Goal: Communication & Community: Answer question/provide support

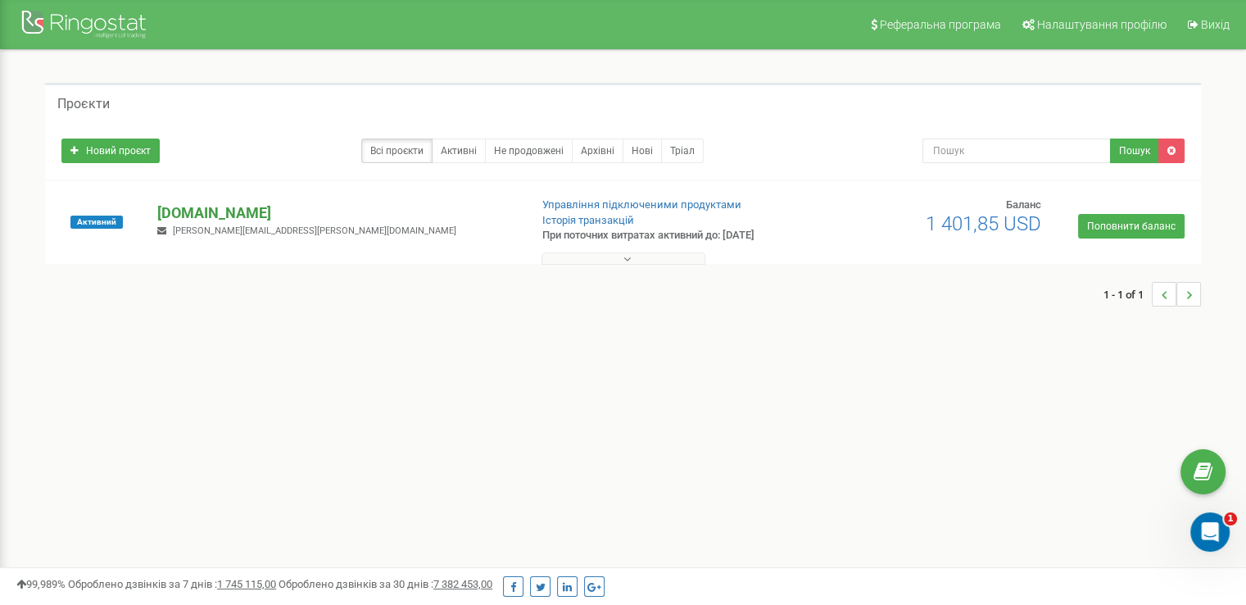
click at [181, 215] on p "[DOMAIN_NAME]" at bounding box center [336, 212] width 358 height 21
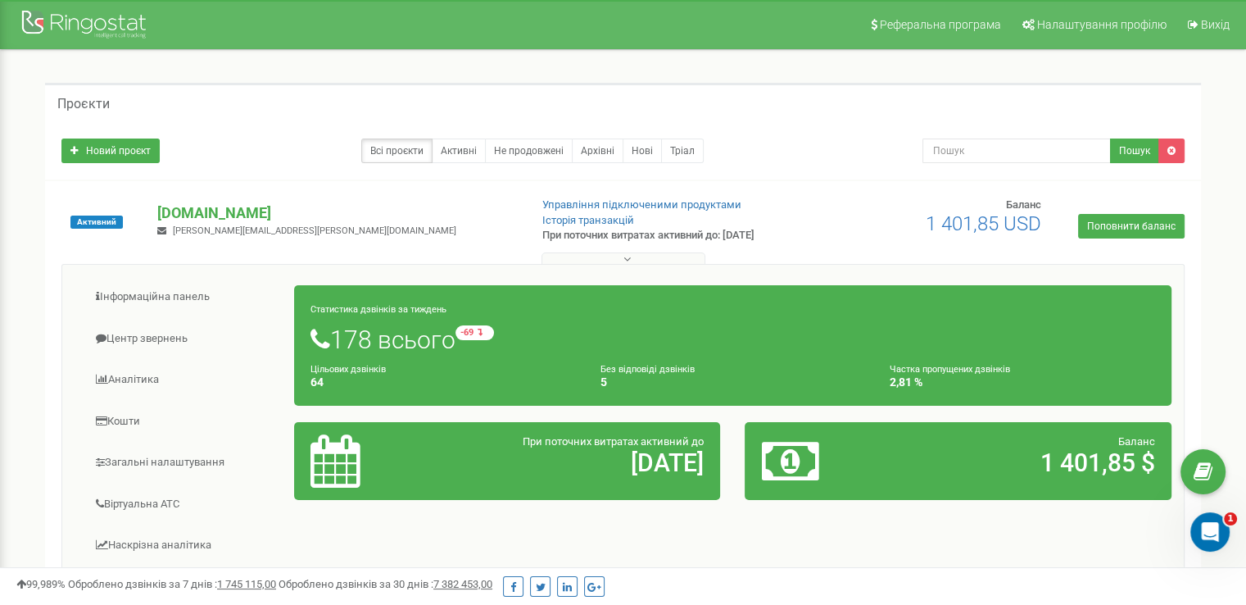
scroll to position [72, 0]
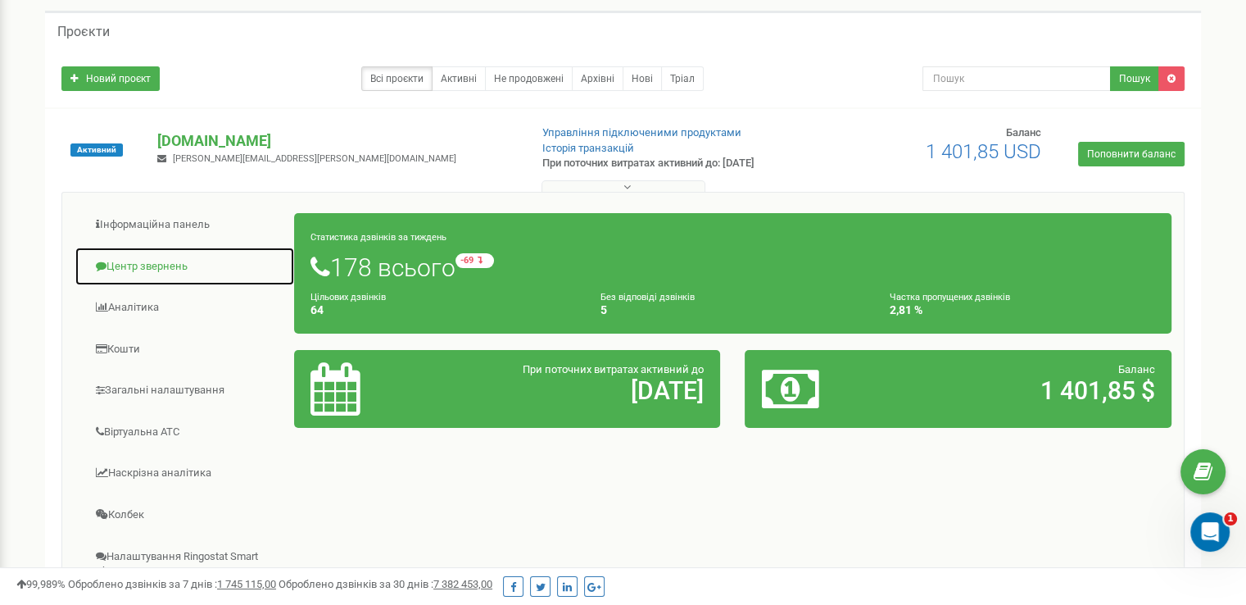
click at [141, 266] on link "Центр звернень" at bounding box center [185, 267] width 220 height 40
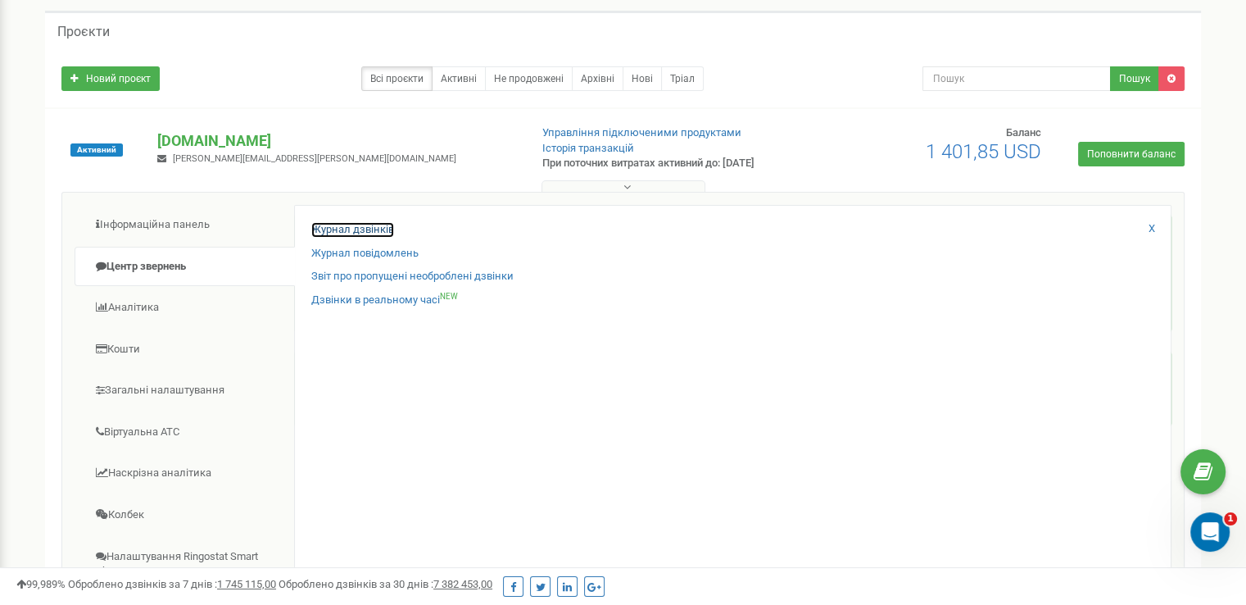
click at [344, 228] on link "Журнал дзвінків" at bounding box center [352, 230] width 83 height 16
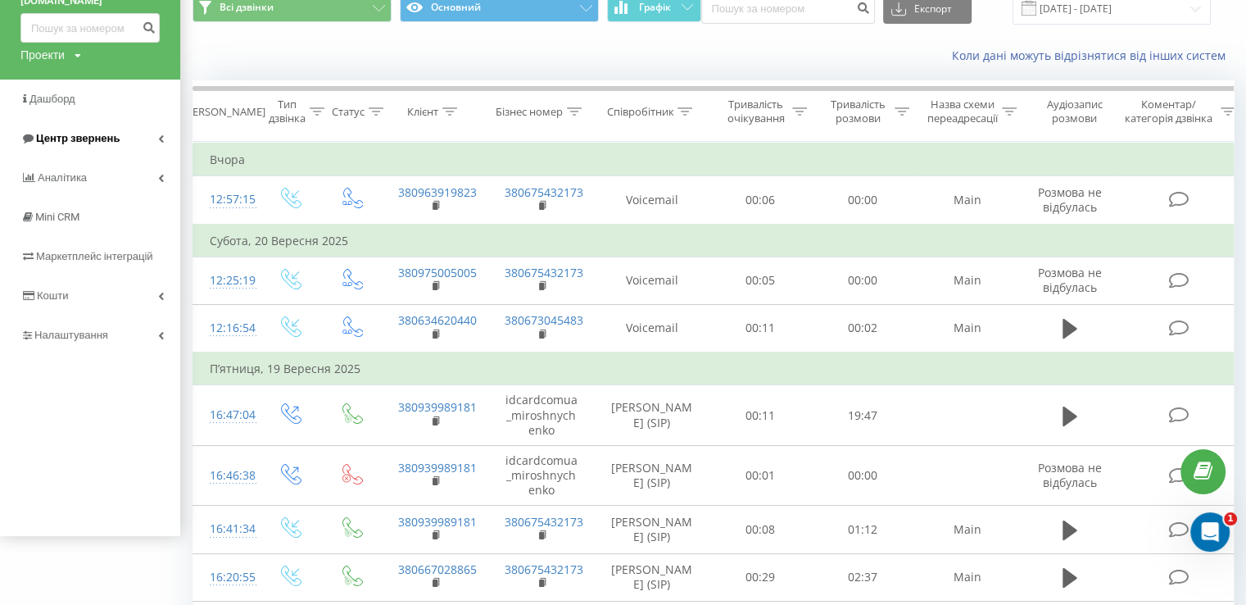
click at [92, 142] on span "Центр звернень" at bounding box center [78, 138] width 84 height 12
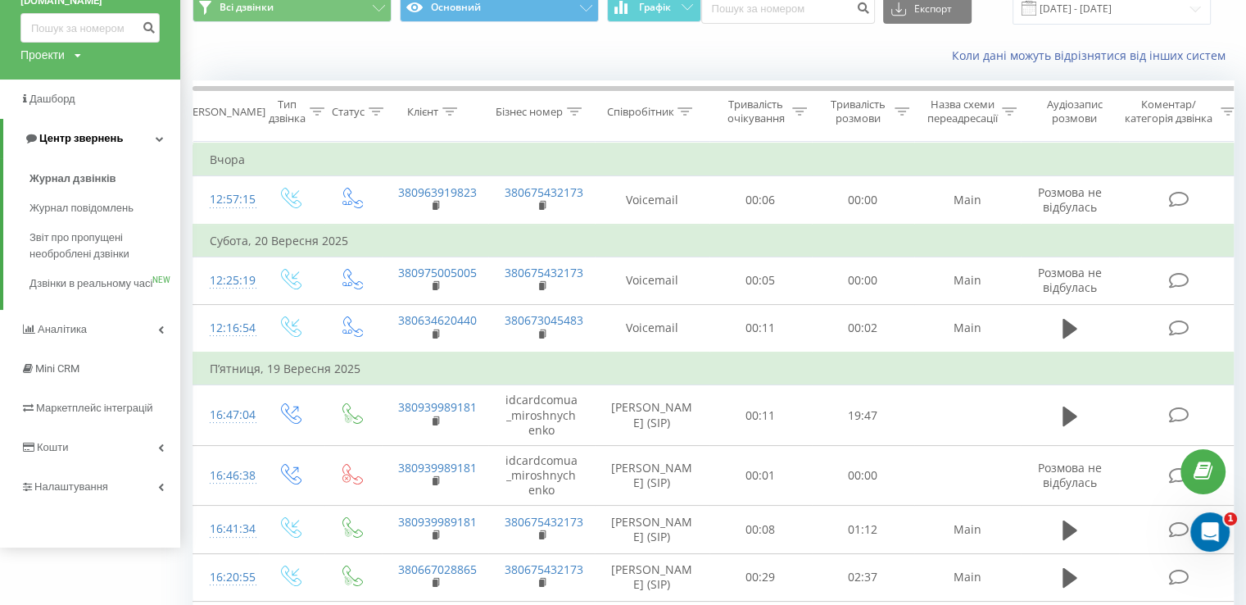
click at [92, 142] on span "Центр звернень" at bounding box center [81, 138] width 84 height 12
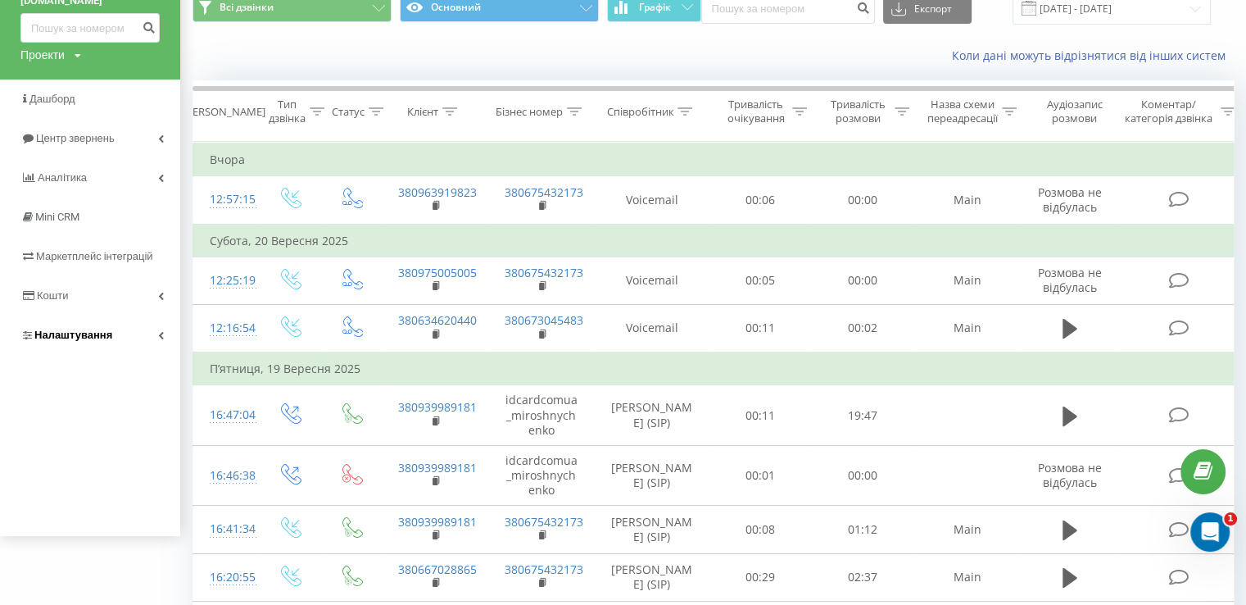
click at [67, 322] on link "Налаштування" at bounding box center [90, 335] width 180 height 39
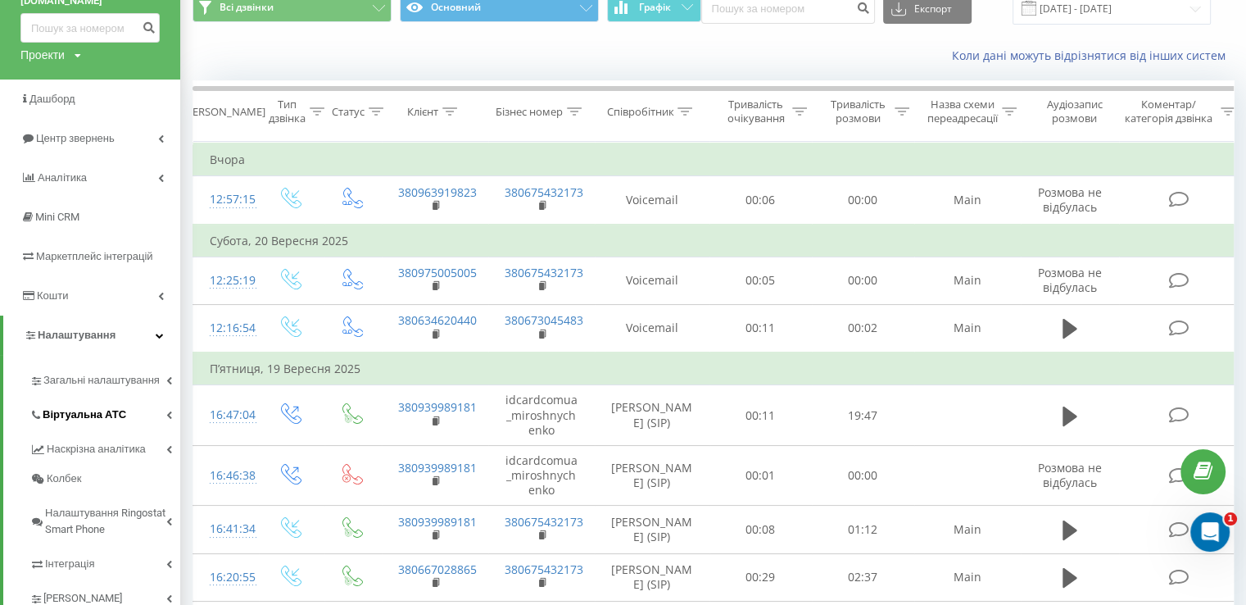
click at [79, 420] on span "Віртуальна АТС" at bounding box center [85, 414] width 84 height 16
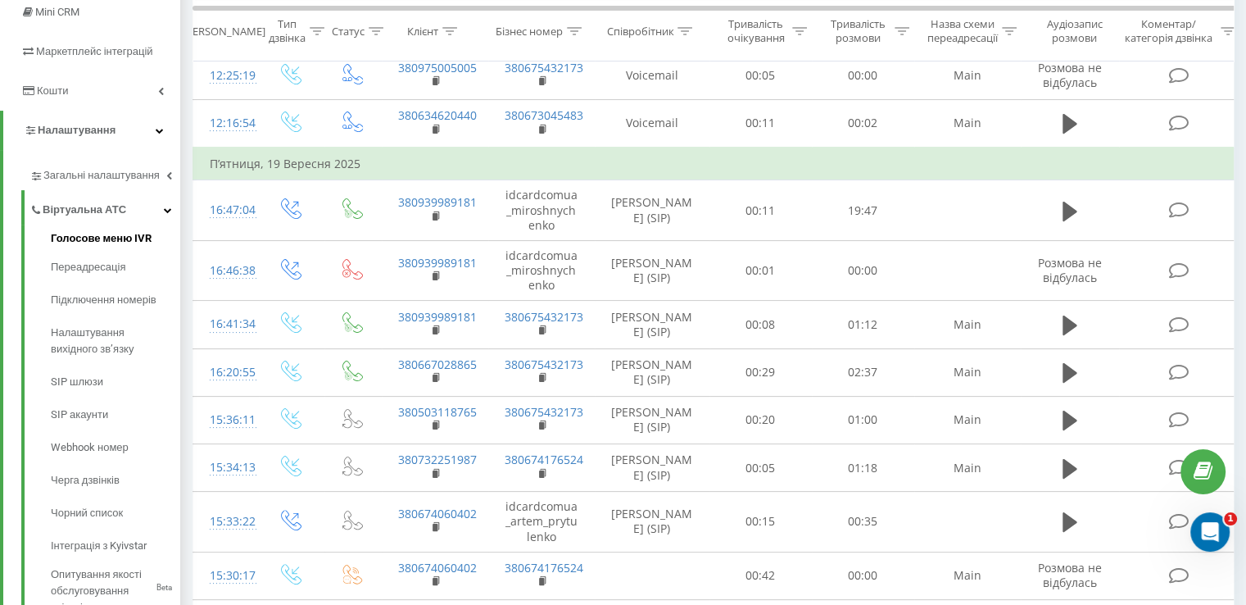
scroll to position [275, 0]
click at [98, 397] on link "SIP акаунти" at bounding box center [115, 413] width 129 height 33
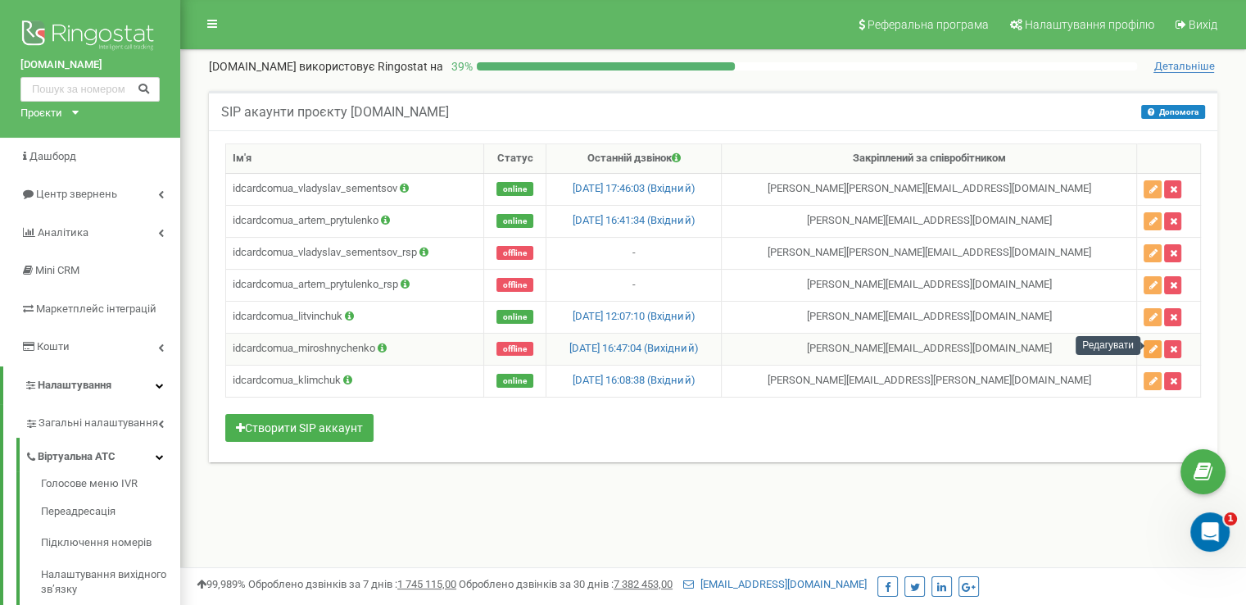
click at [1151, 342] on button "button" at bounding box center [1153, 349] width 18 height 18
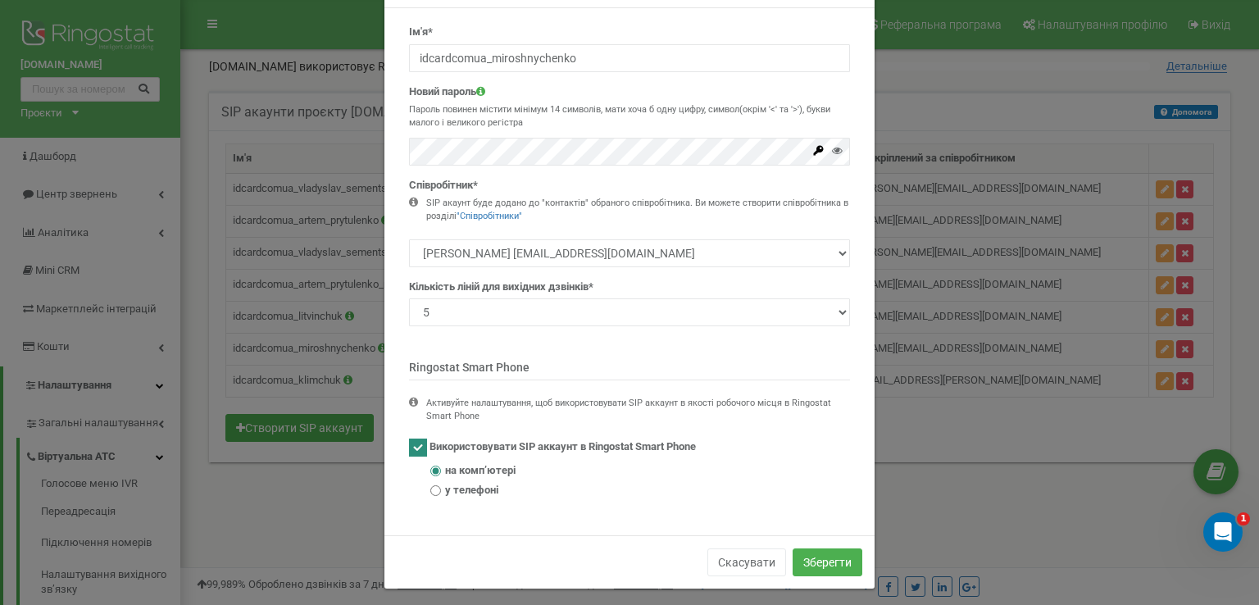
scroll to position [66, 0]
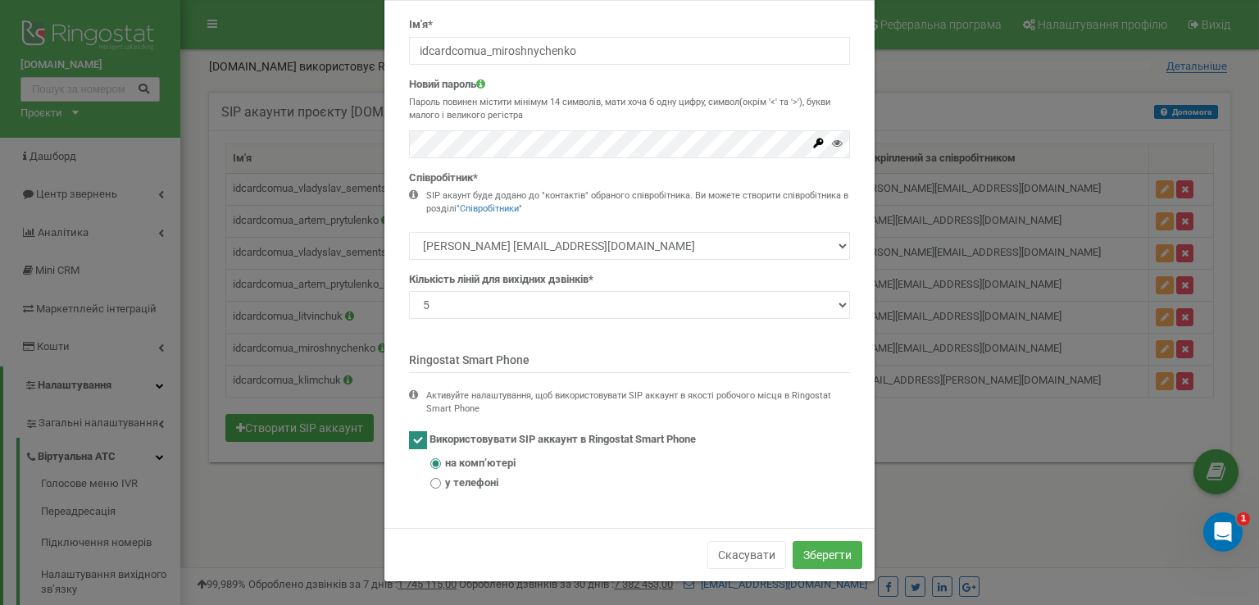
click at [411, 437] on ins at bounding box center [418, 440] width 18 height 18
checkbox input "false"
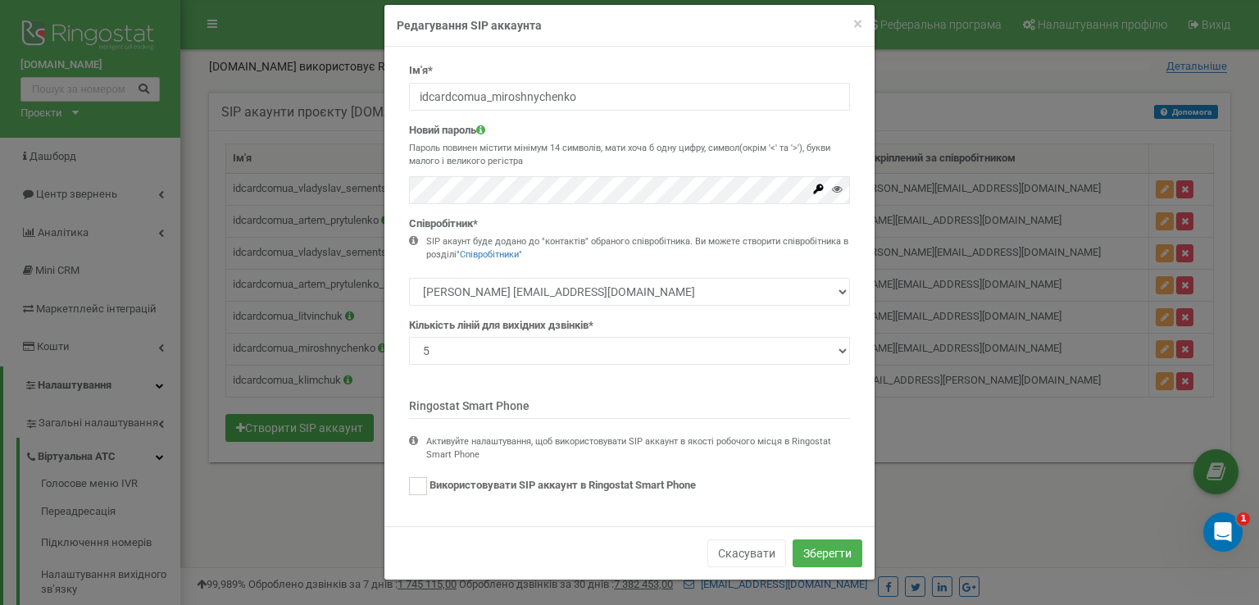
scroll to position [20, 0]
click at [792, 546] on button "Зберегти" at bounding box center [827, 554] width 70 height 28
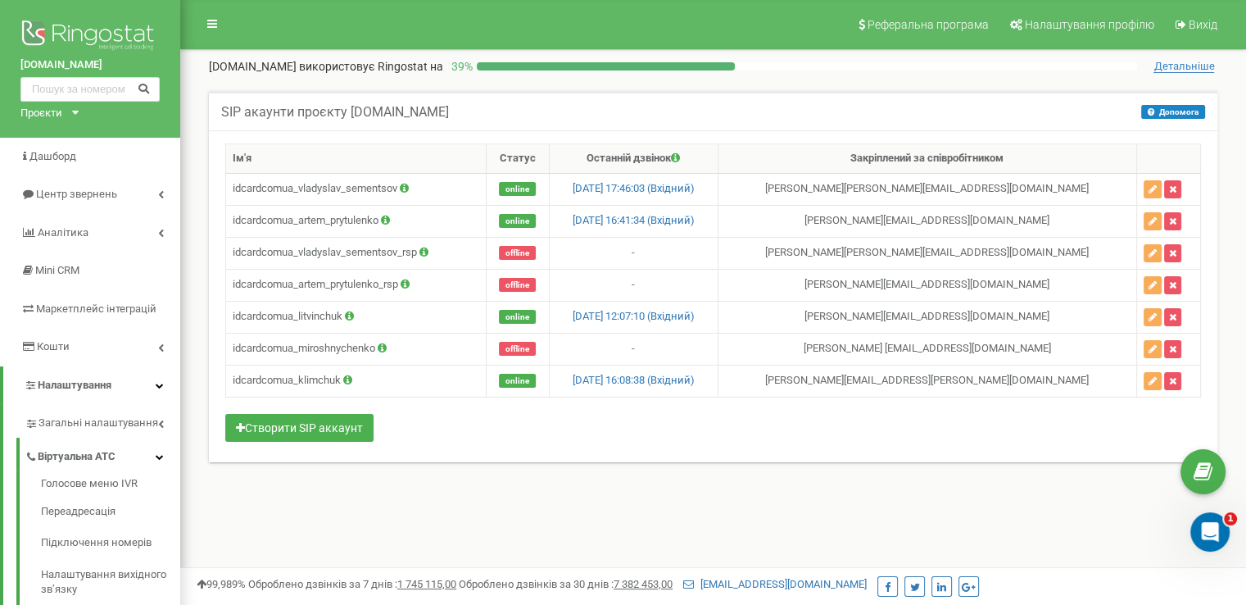
click at [588, 428] on div "Ім'я Статус Останній дзвінок Закріплений за співробітником idcardcomua_vladysla…" at bounding box center [713, 294] width 976 height 302
click at [1147, 345] on button "button" at bounding box center [1153, 349] width 18 height 18
click at [502, 342] on span "offline" at bounding box center [516, 349] width 37 height 14
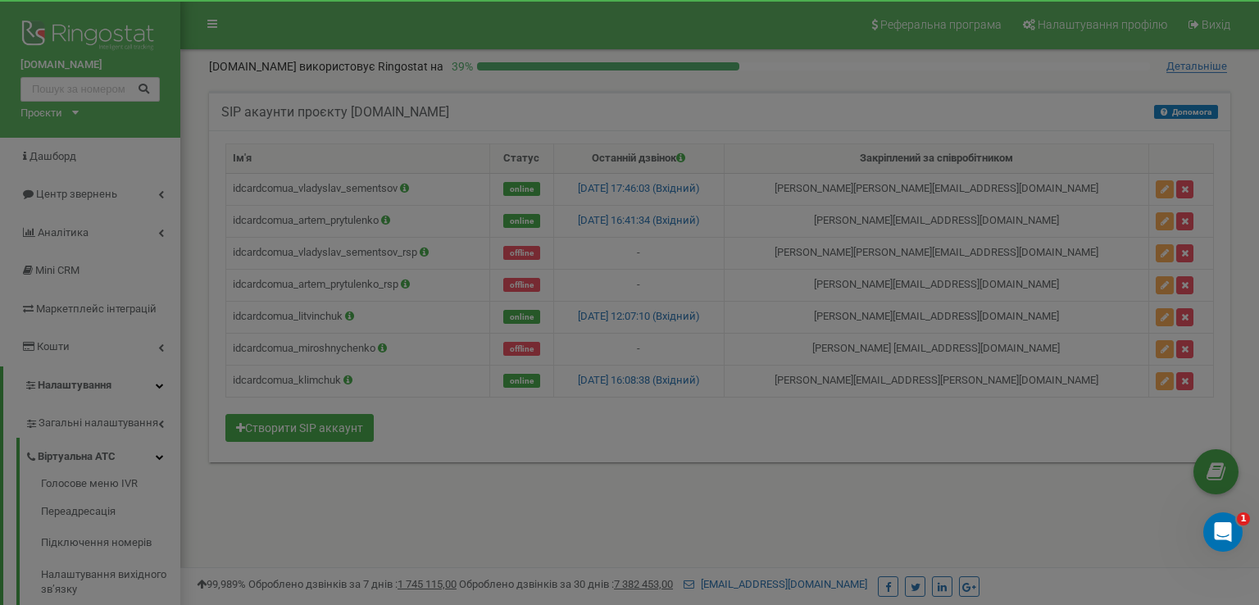
scroll to position [0, 0]
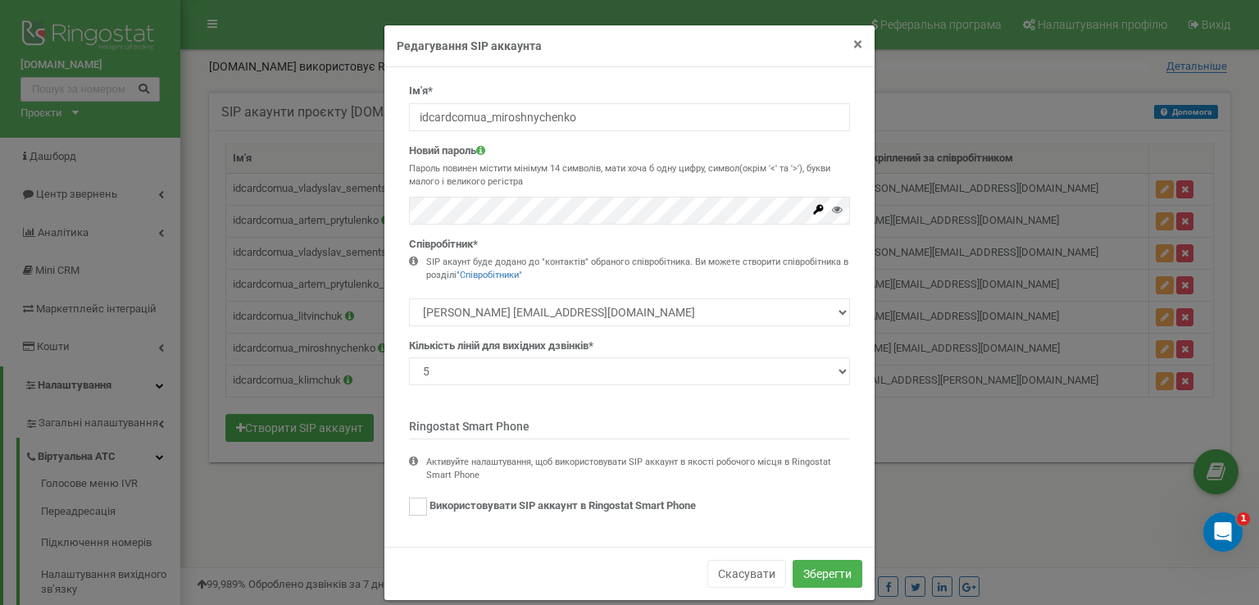
click at [853, 50] on span "×" at bounding box center [857, 44] width 9 height 20
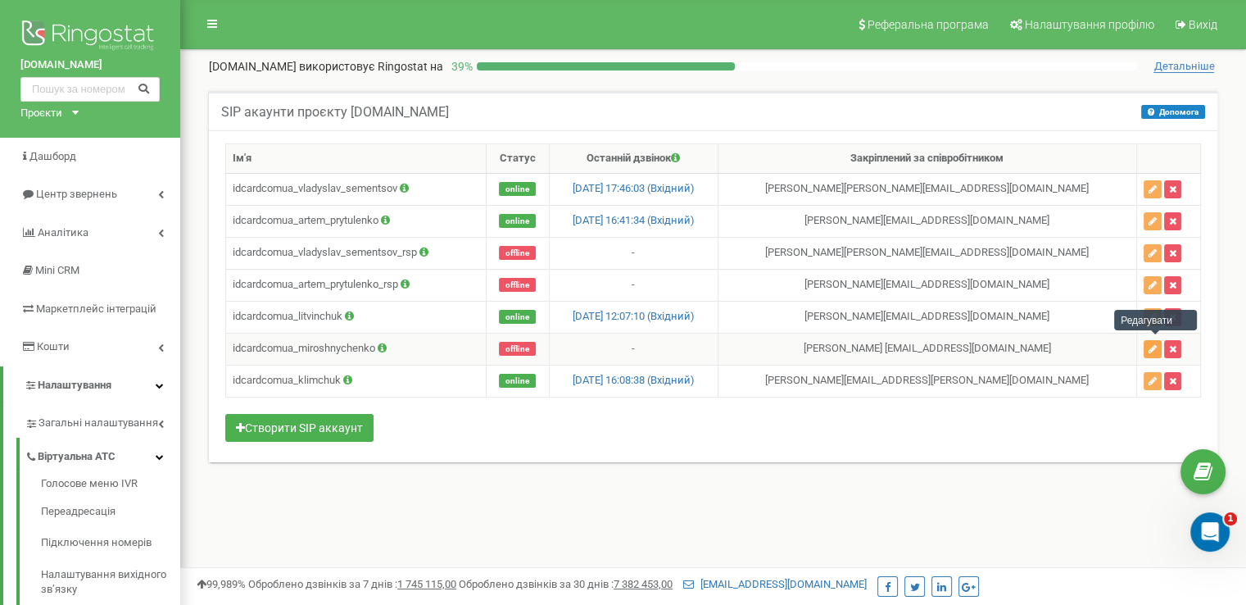
click at [1156, 340] on button "button" at bounding box center [1153, 349] width 18 height 18
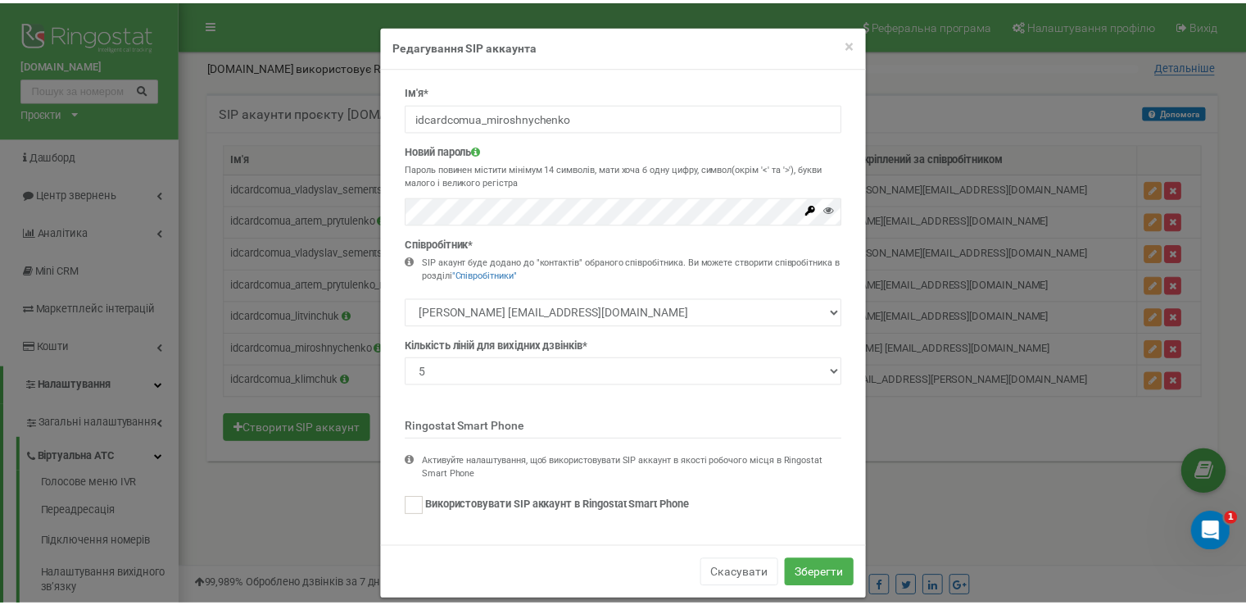
scroll to position [20, 0]
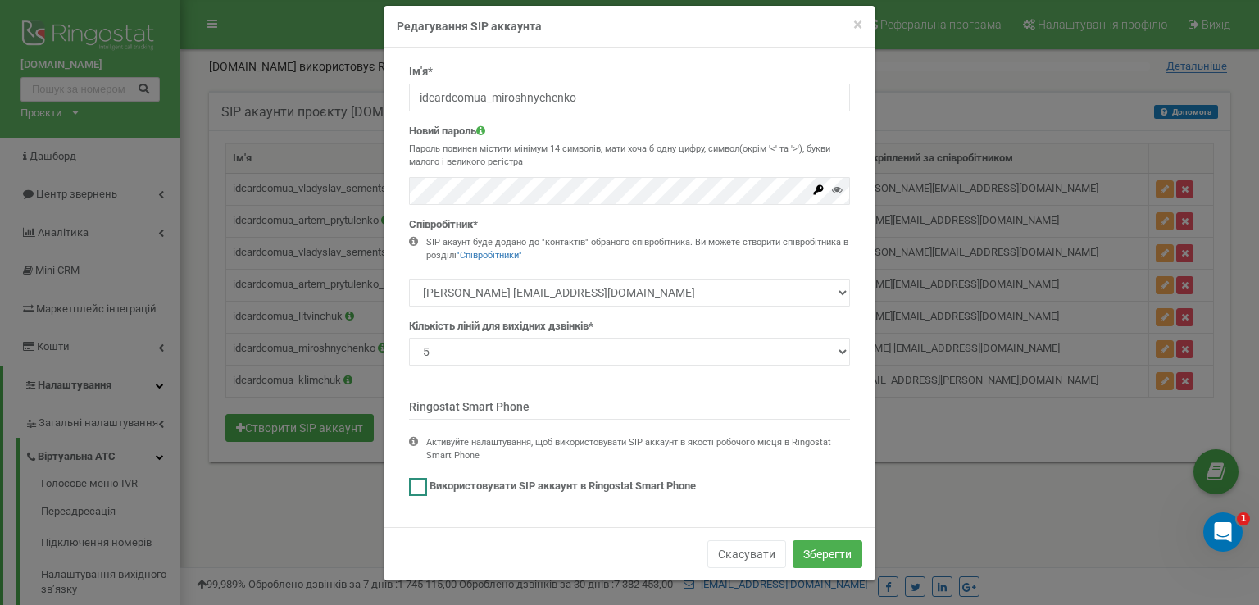
click at [409, 486] on ins at bounding box center [418, 487] width 18 height 18
checkbox input "true"
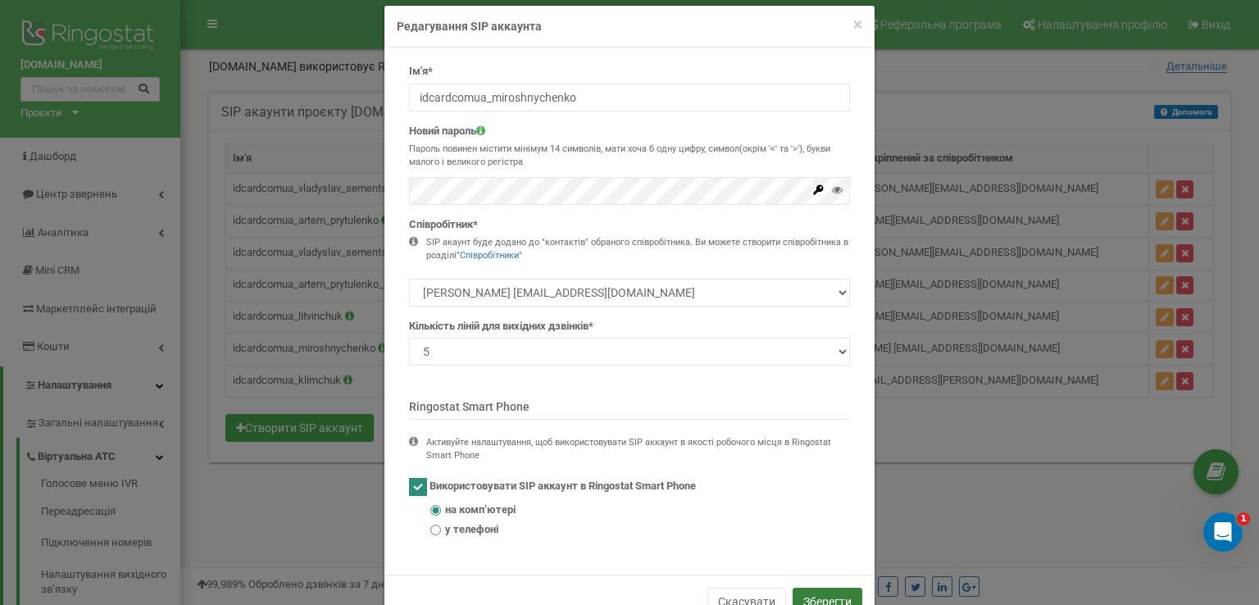
click at [803, 597] on button "Зберегти" at bounding box center [827, 602] width 70 height 28
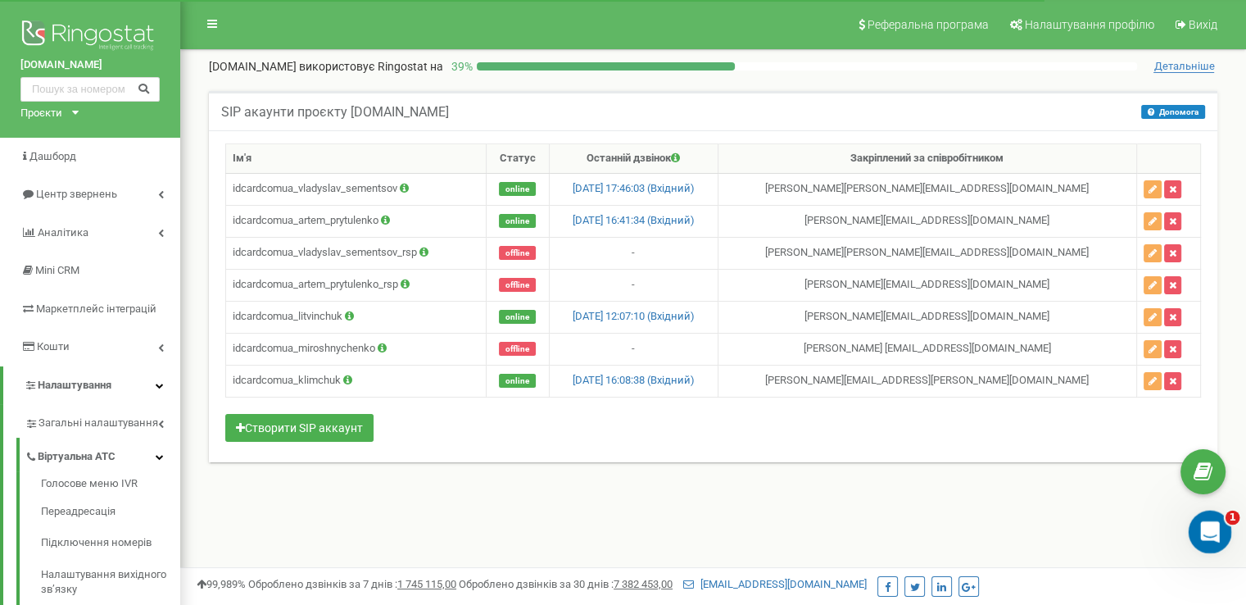
click at [1206, 525] on icon "Відкрити програму для спілкування Intercom" at bounding box center [1208, 529] width 27 height 27
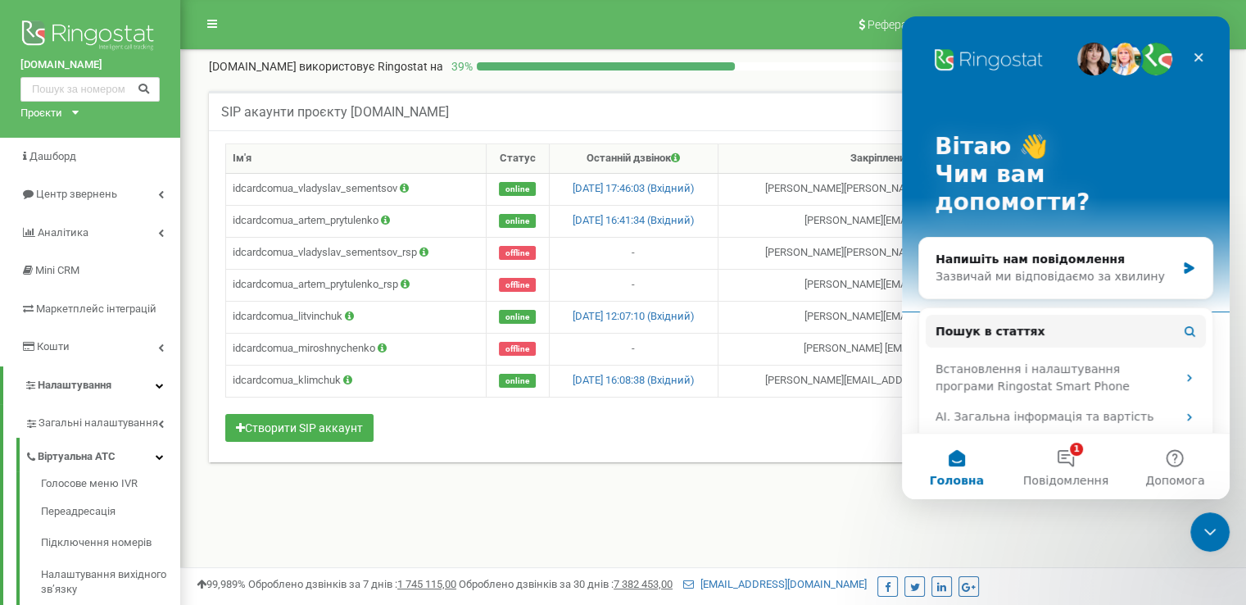
scroll to position [0, 0]
click at [1024, 268] on div "Зазвичай ми відповідаємо за хвилину" at bounding box center [1056, 276] width 240 height 17
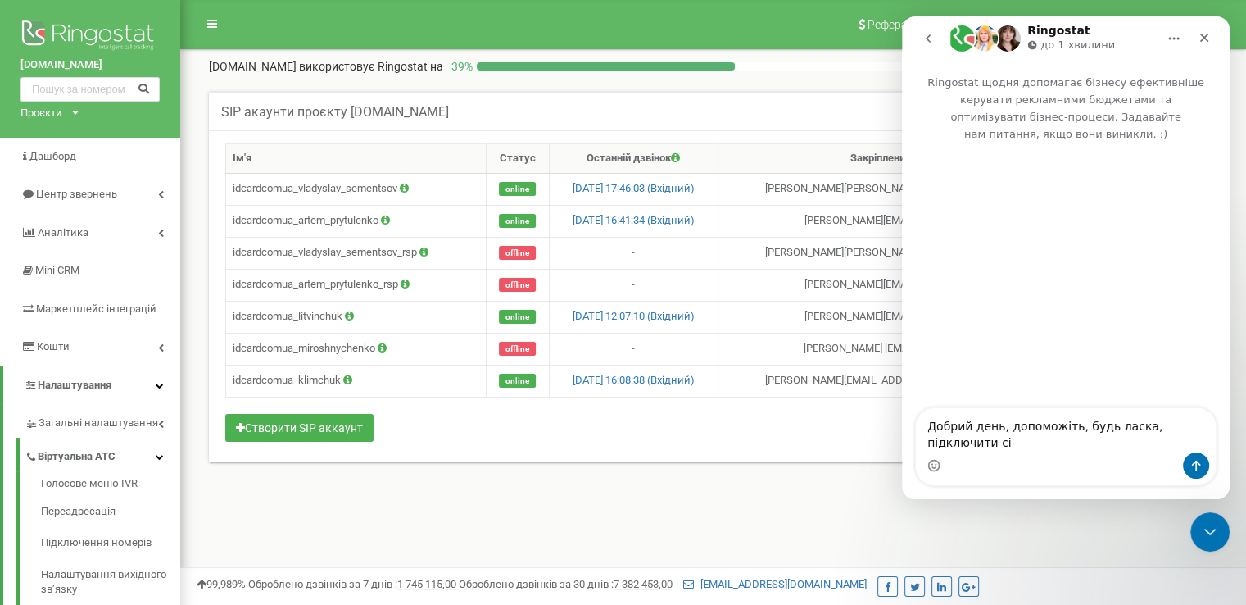
type textarea "Добрий день, допоможіть, будь ласка, підключити сіп"
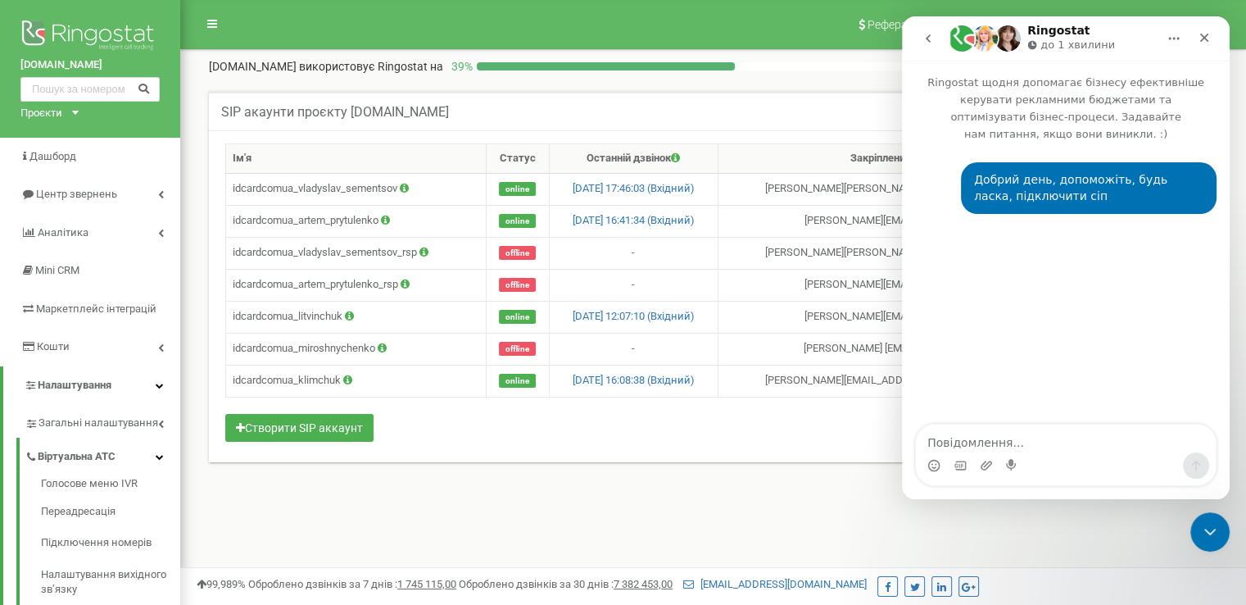
click at [760, 441] on div "Ім'я Статус Останній дзвінок Закріплений за співробітником idcardcomua_vladysla…" at bounding box center [713, 296] width 1009 height 332
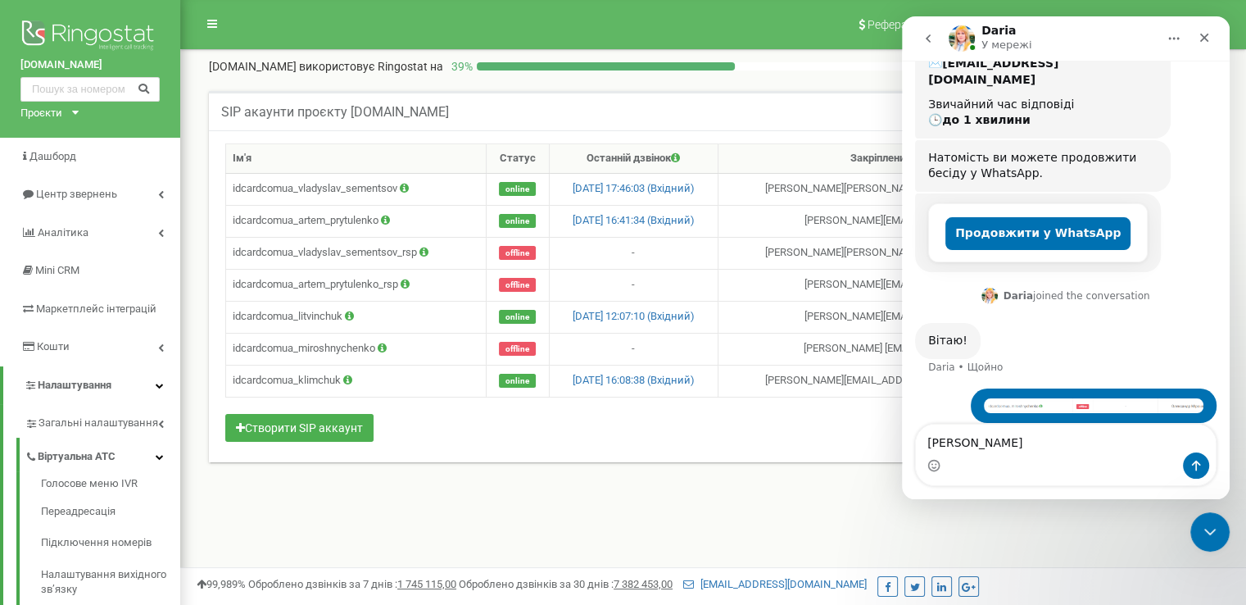
scroll to position [212, 0]
type textarea "Я"
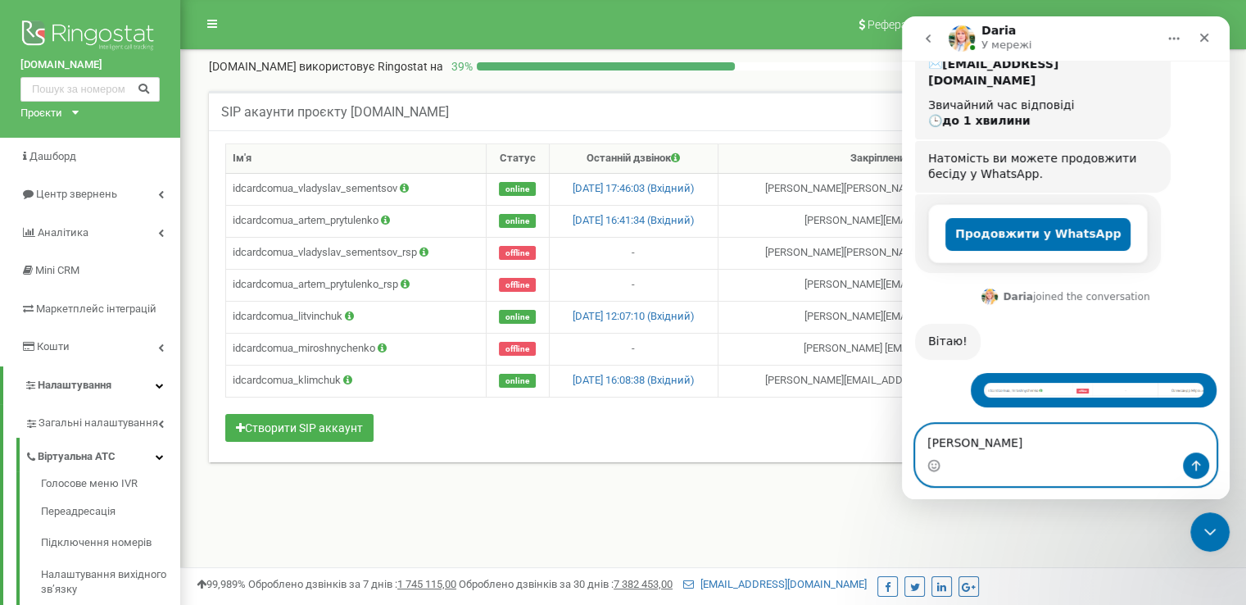
scroll to position [261, 0]
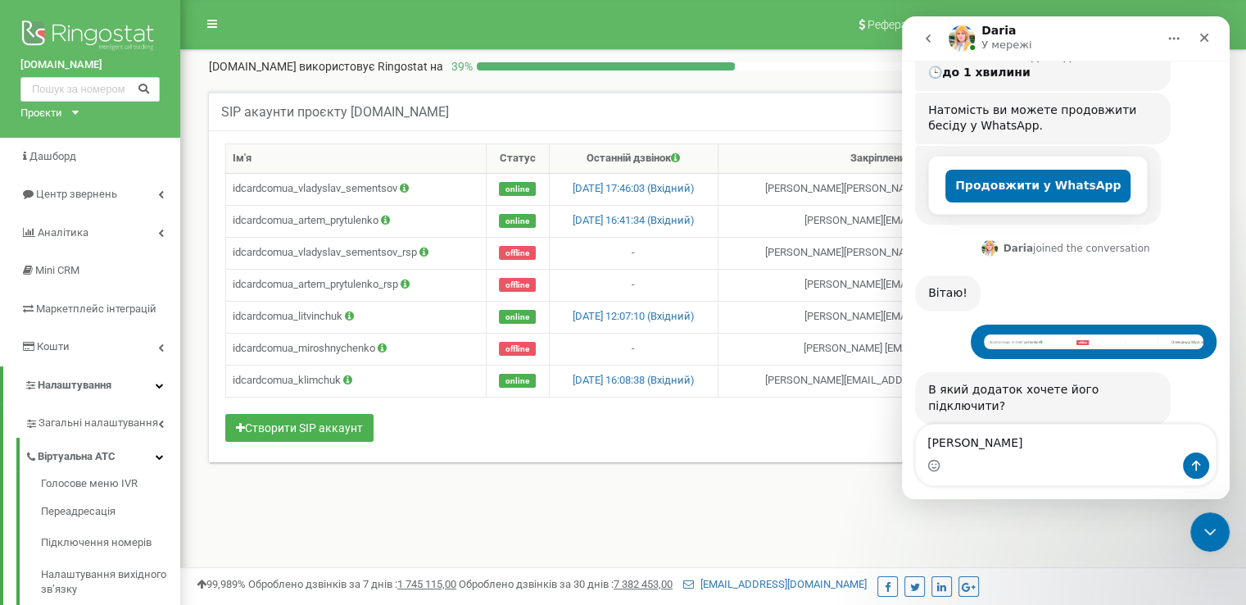
click at [1004, 453] on div "Месенджер Intercom" at bounding box center [1066, 465] width 300 height 26
click at [983, 447] on textarea "Я" at bounding box center [1066, 438] width 300 height 28
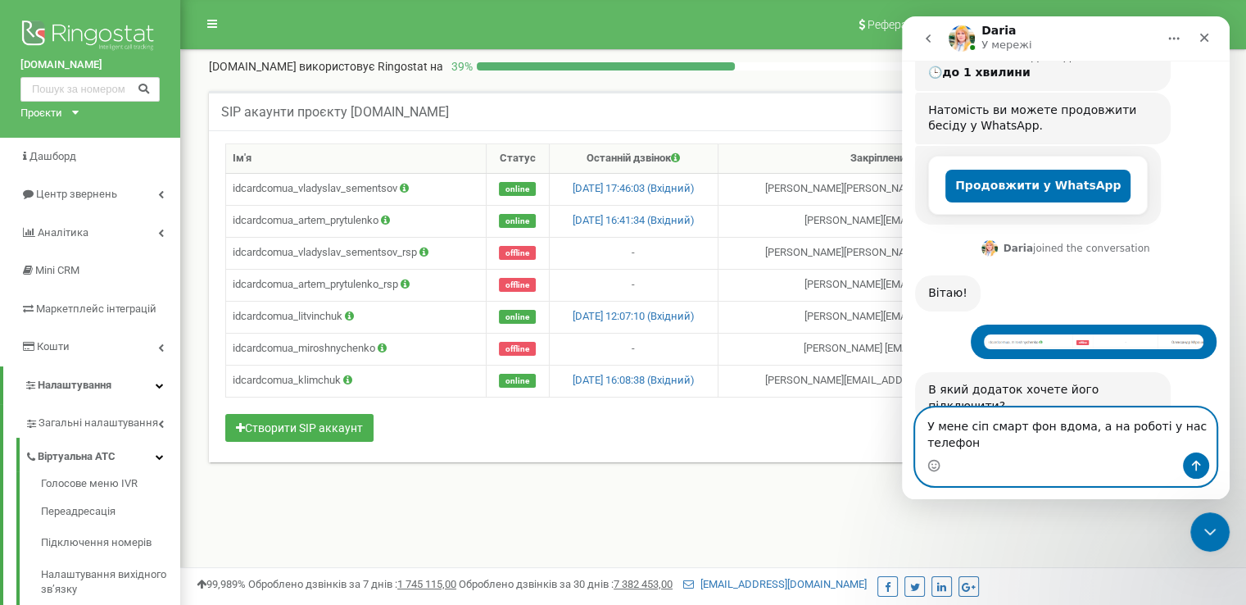
scroll to position [277, 0]
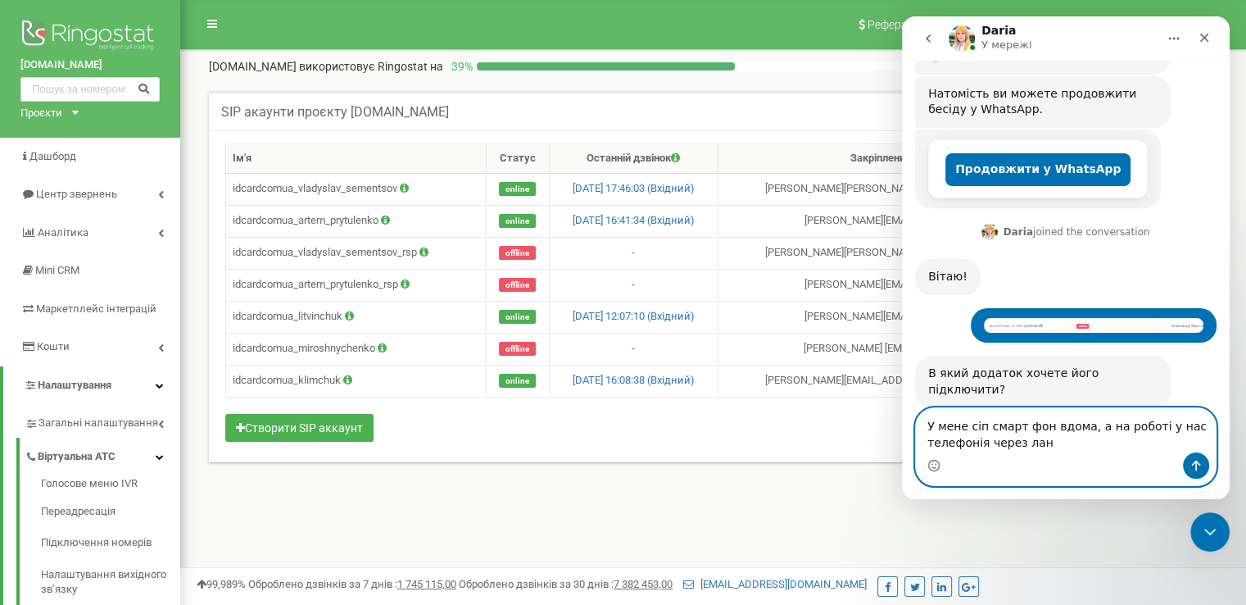
type textarea "У мене сіп смарт фон вдома, а на роботі у нас телефонія через лан"
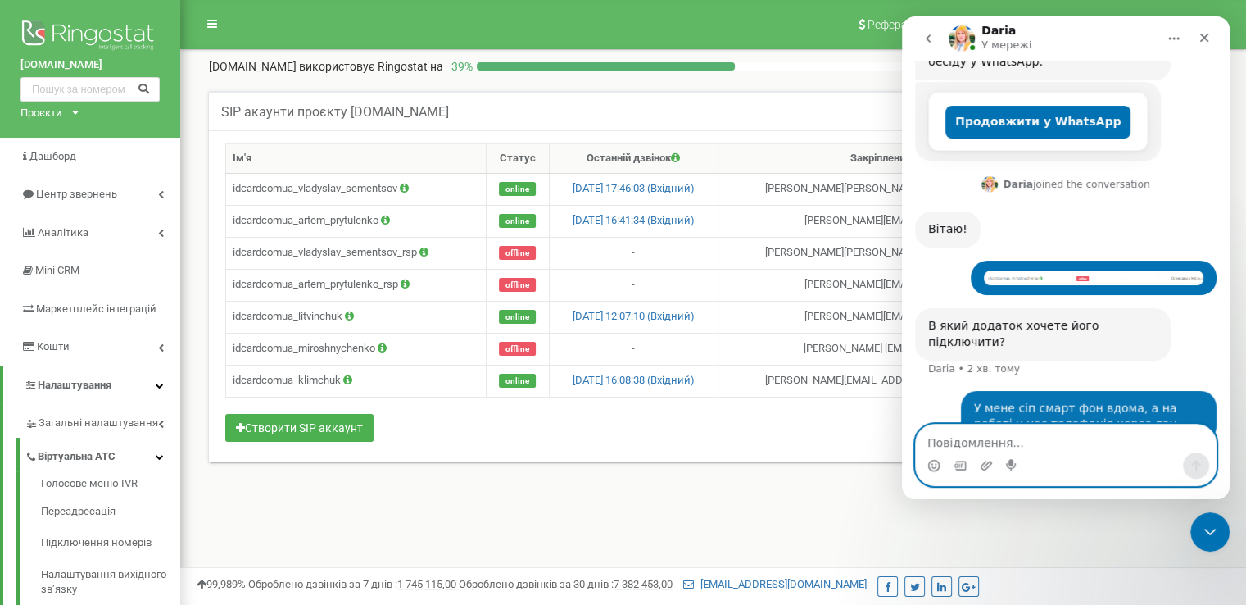
scroll to position [325, 0]
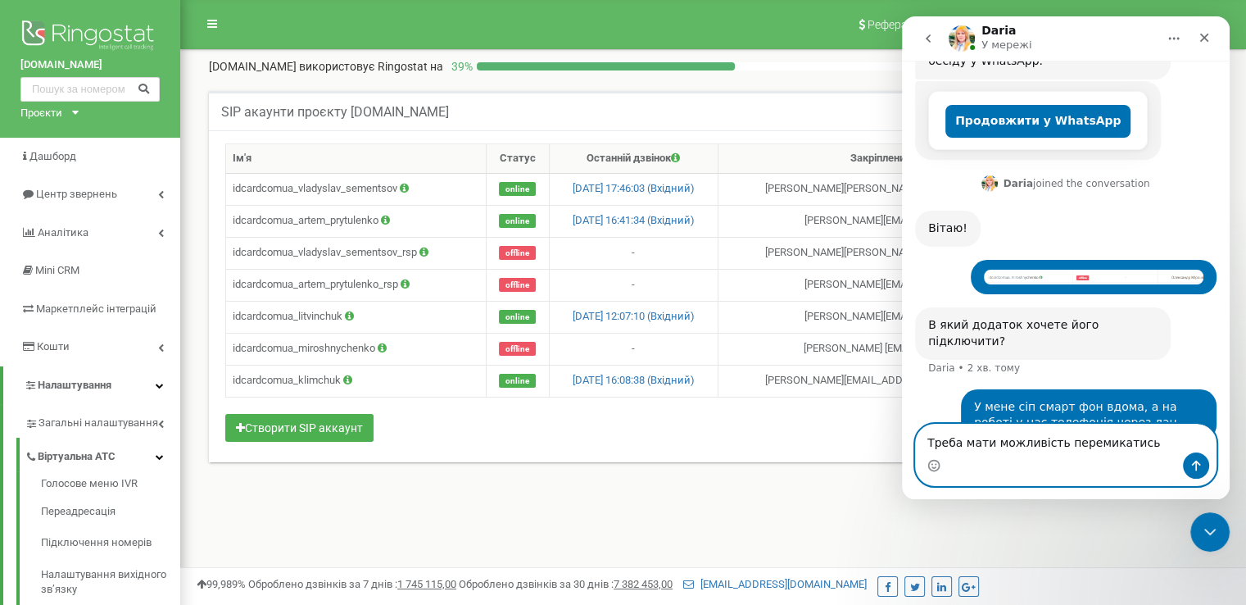
type textarea "Треба мати можливість перемикатись"
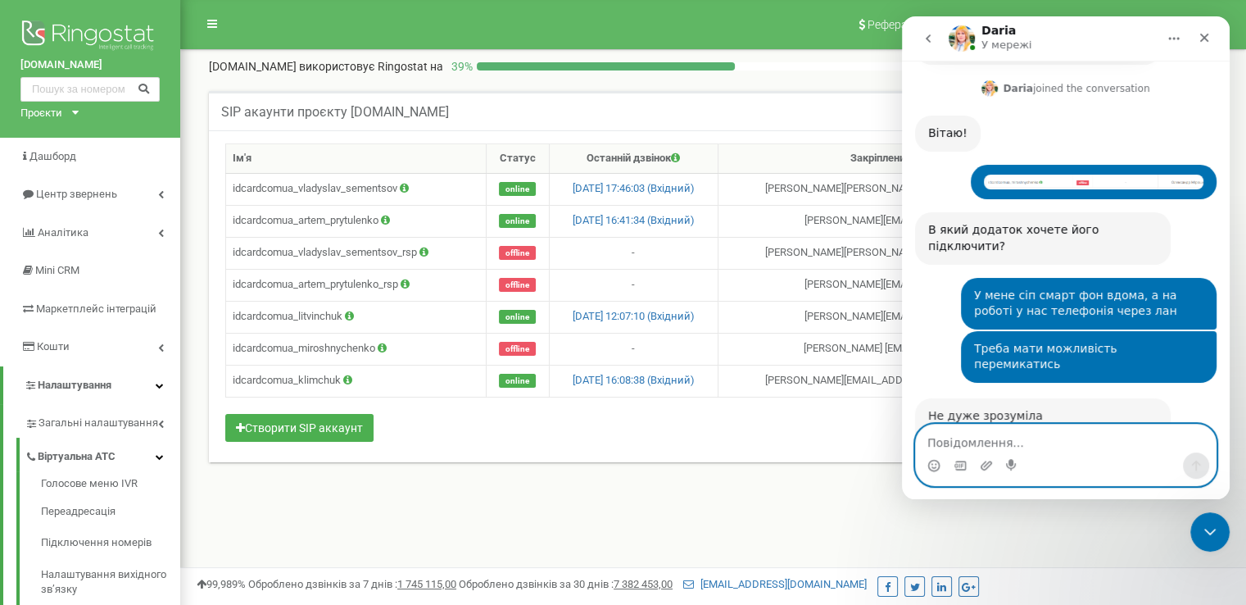
scroll to position [452, 0]
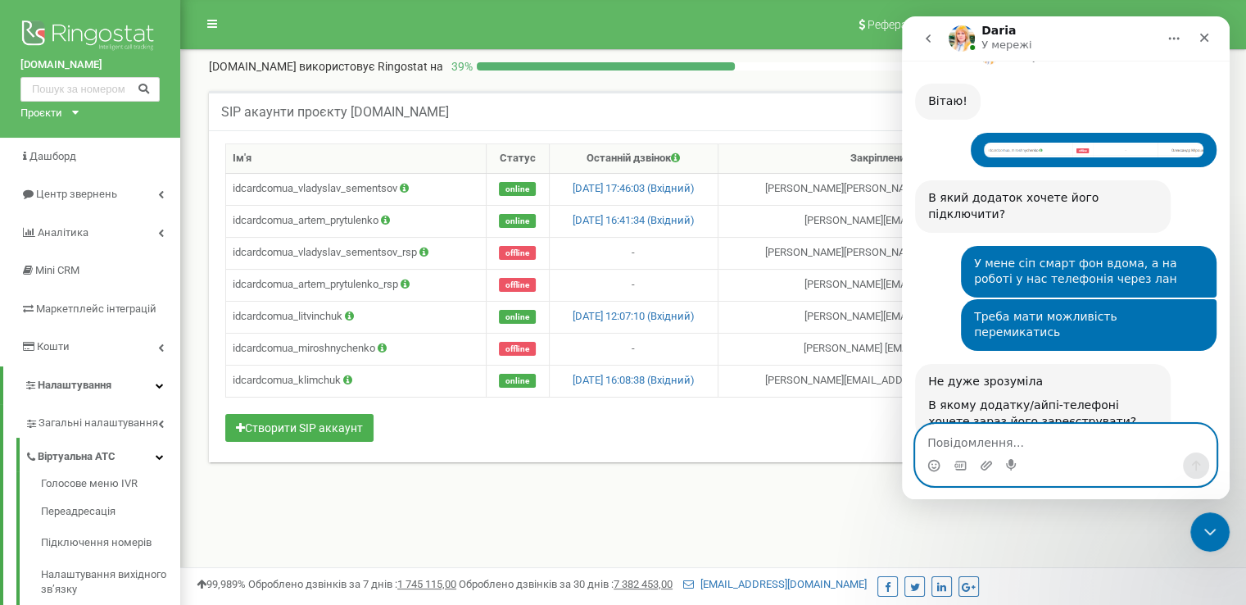
click at [1050, 447] on textarea "Повідомлення..." at bounding box center [1066, 438] width 300 height 28
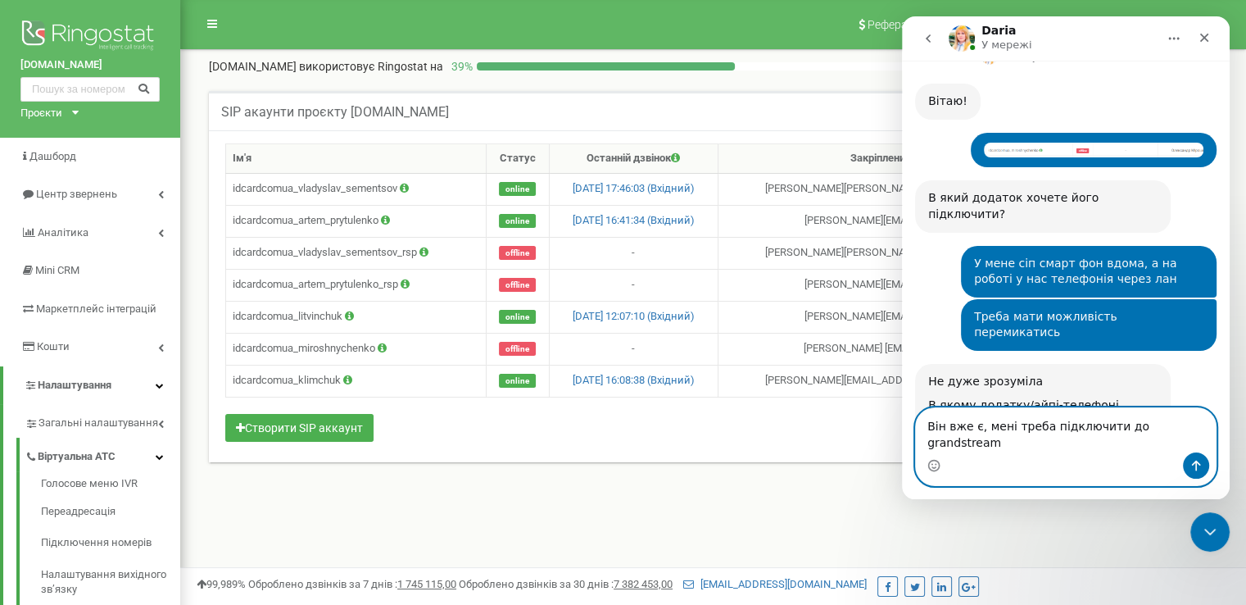
type textarea "Він вже є, мені треба підключити до grandstream"
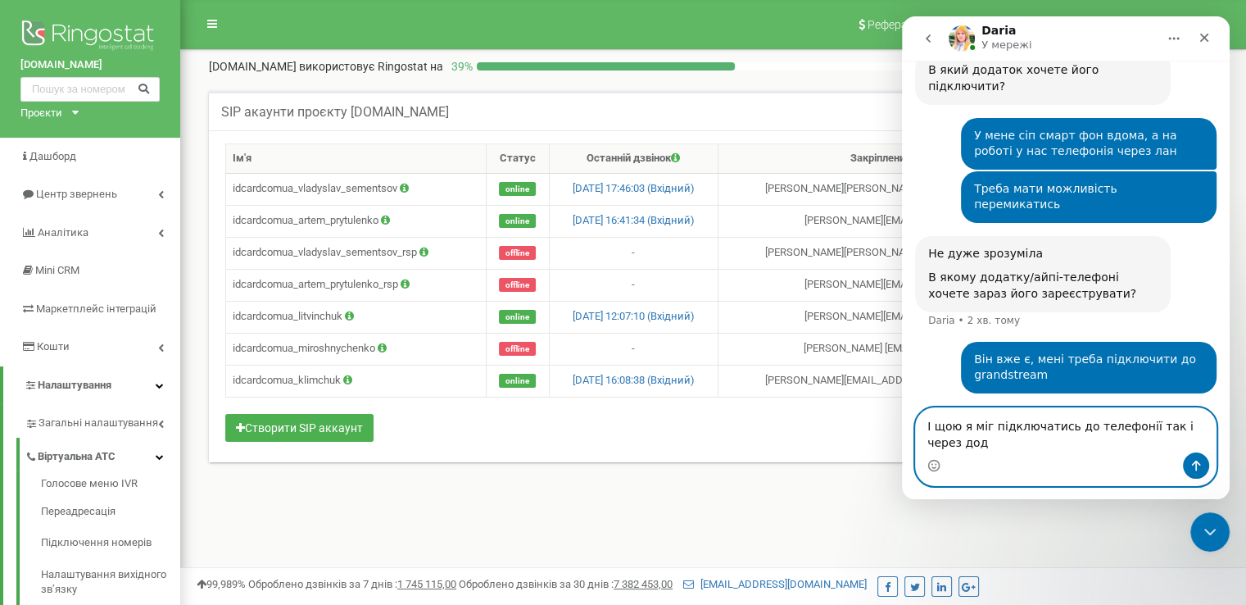
scroll to position [597, 0]
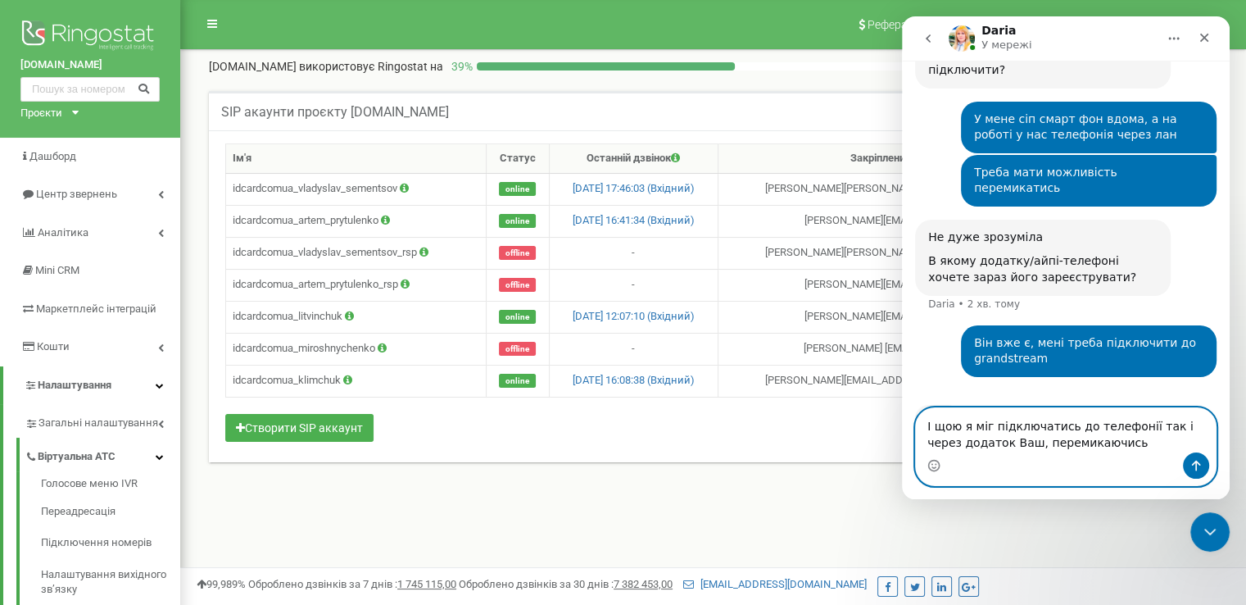
type textarea "І щою я міг підключатись до телефонії так і через додаток Ваш, перемикаючись"
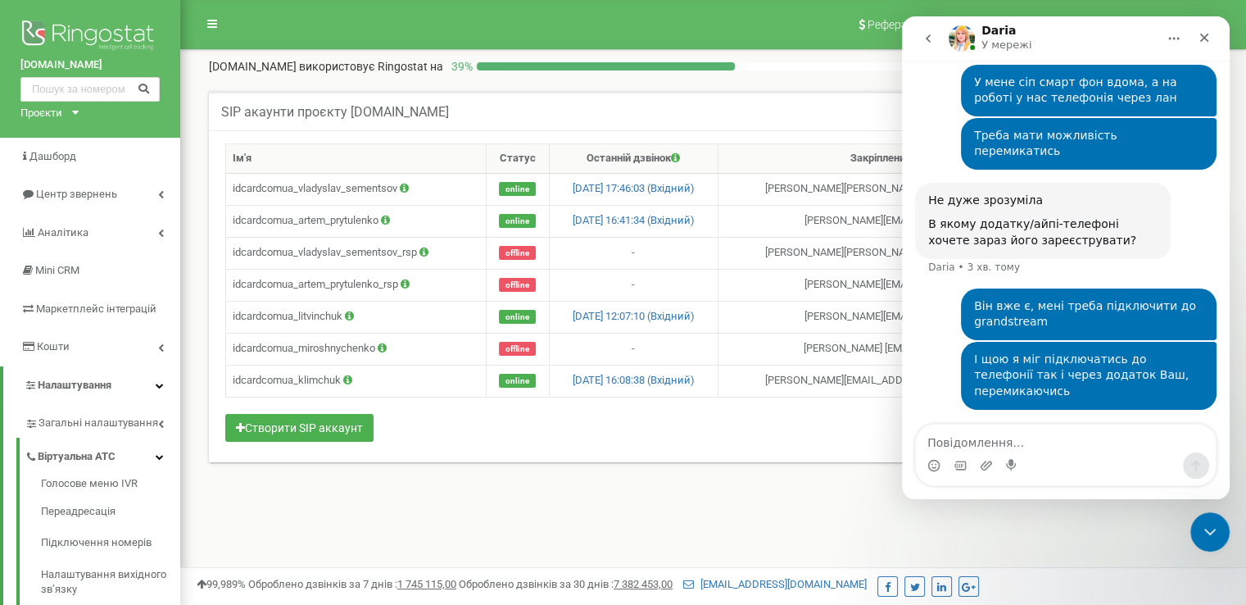
click at [1210, 156] on div "Добрий день, допоможіть, будь ласка, підключити сіп Олександр • 8 хв. тому Ви о…" at bounding box center [1066, 0] width 328 height 983
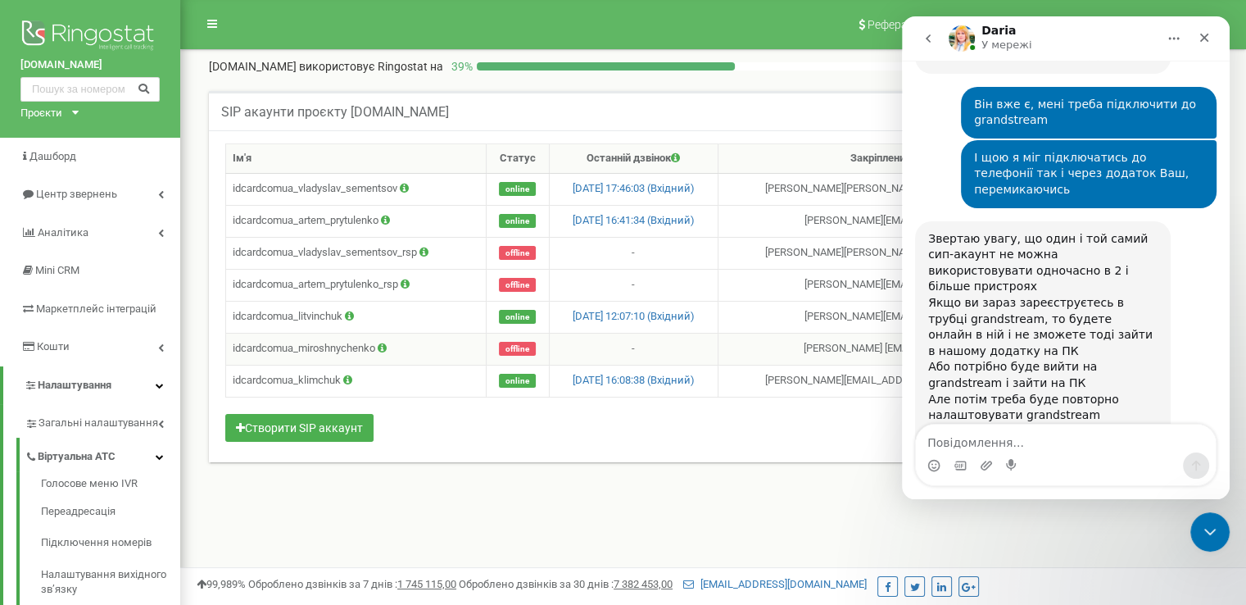
scroll to position [820, 0]
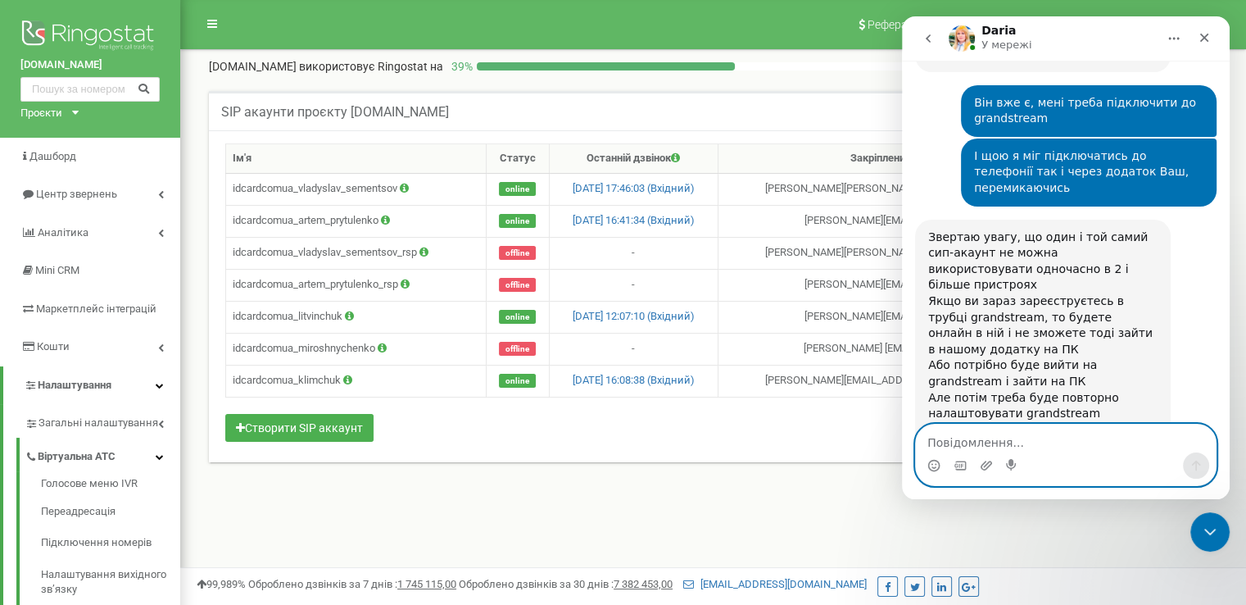
click at [1023, 438] on textarea "Повідомлення..." at bounding box center [1066, 438] width 300 height 28
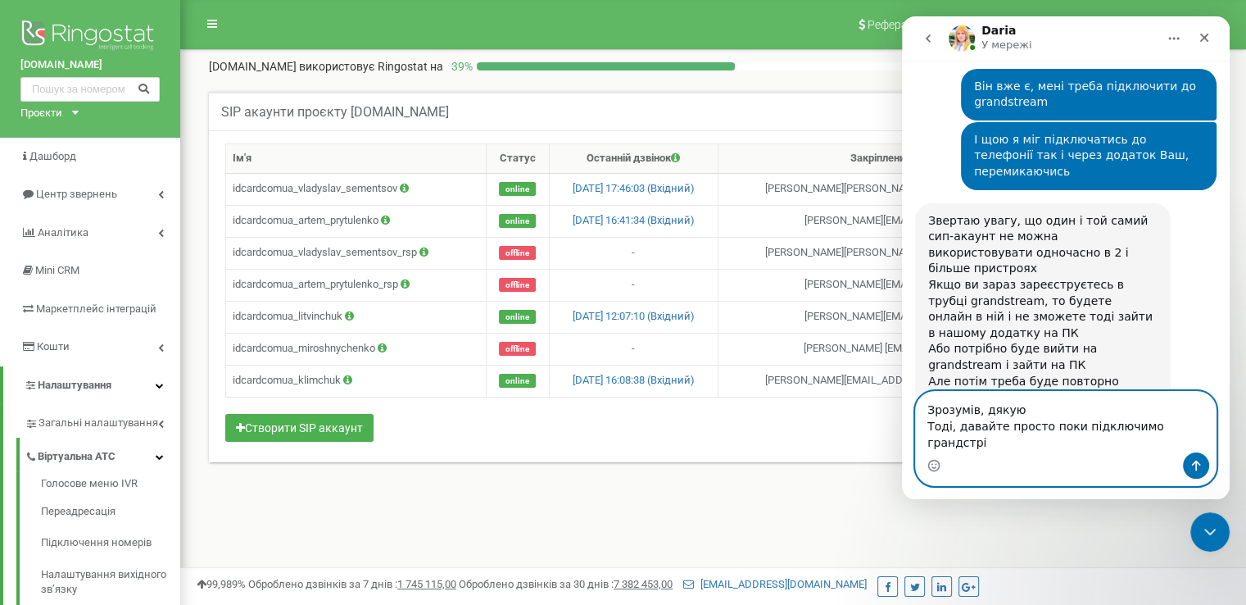
type textarea "Зрозумів, дякую Тоді, давайте просто поки підключимо грандстрім"
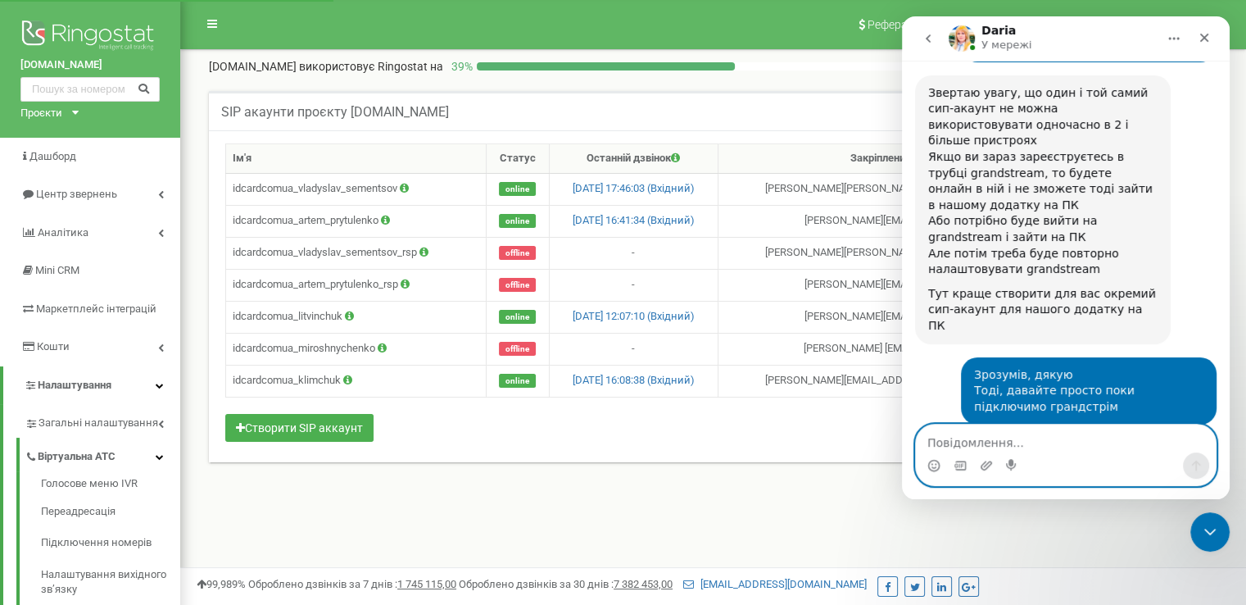
scroll to position [1046, 0]
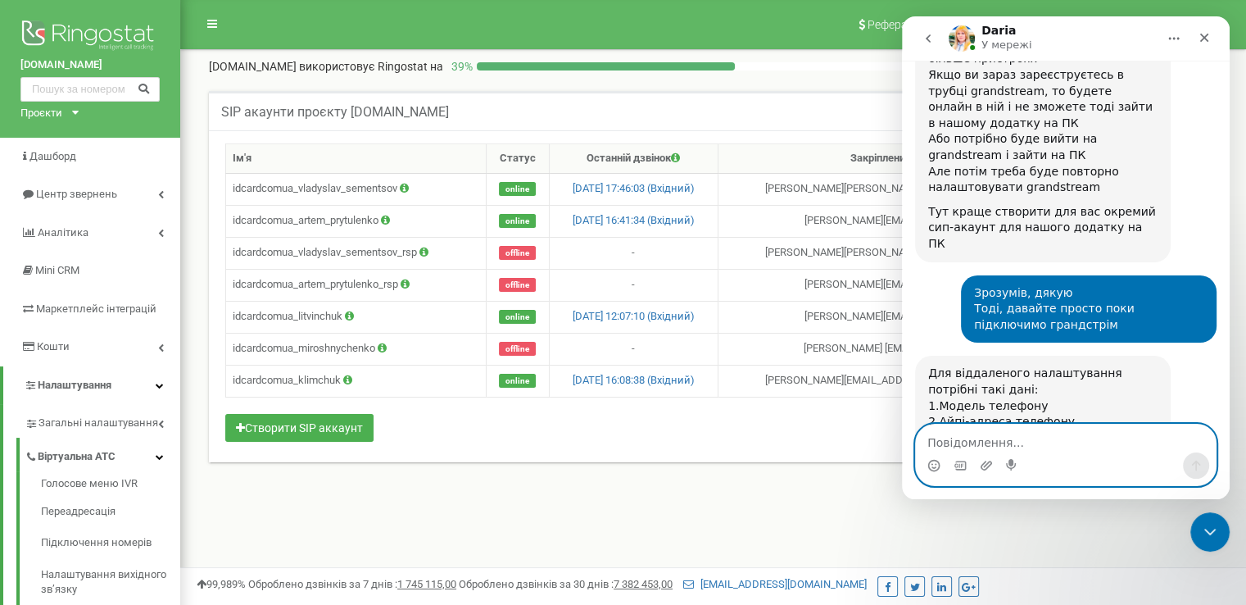
click at [1024, 437] on textarea "Повідомлення..." at bounding box center [1066, 438] width 300 height 28
type textarea "А відправте просто інструкцію, я налаштую"
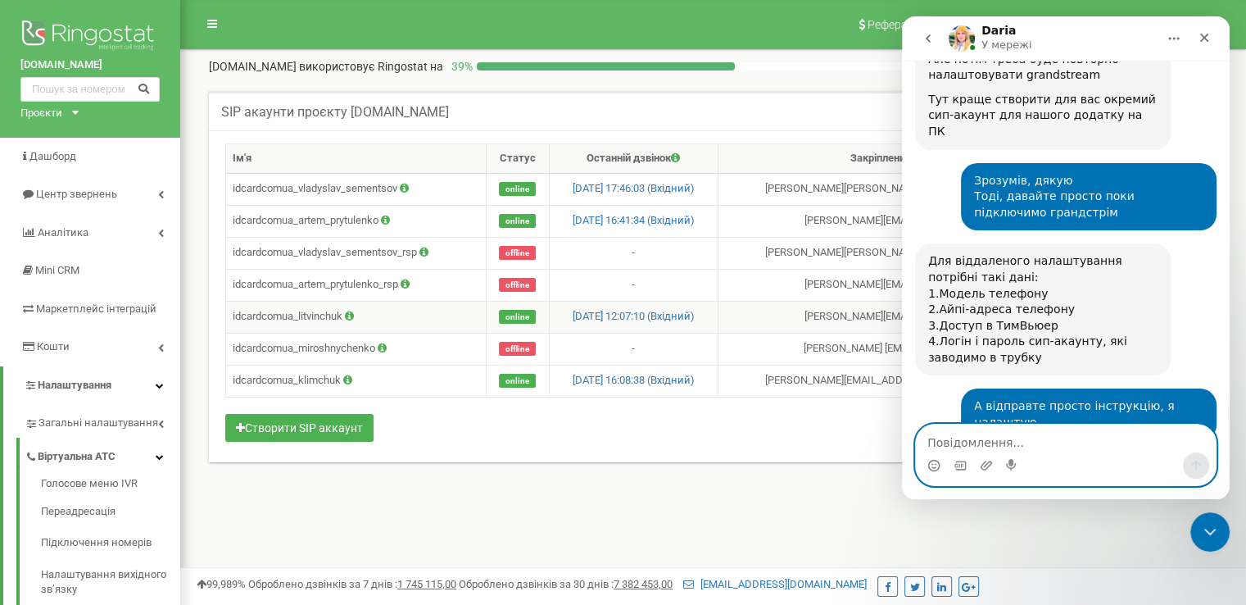
scroll to position [1177, 0]
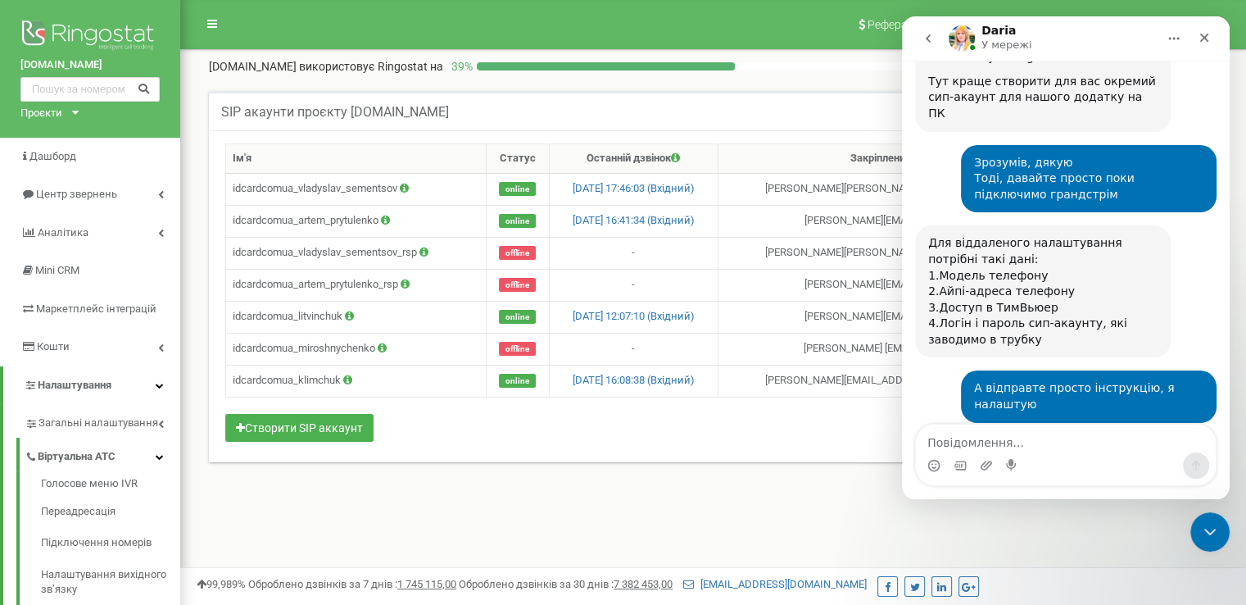
click at [1095, 447] on link "Grandstream GXP1610, налаштування SIP телефону" at bounding box center [1022, 469] width 188 height 45
